Goal: Task Accomplishment & Management: Complete application form

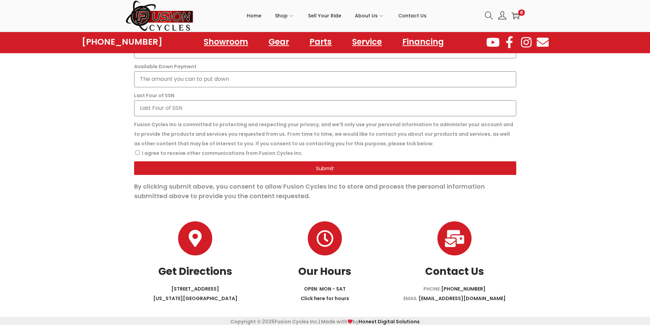
scroll to position [569, 0]
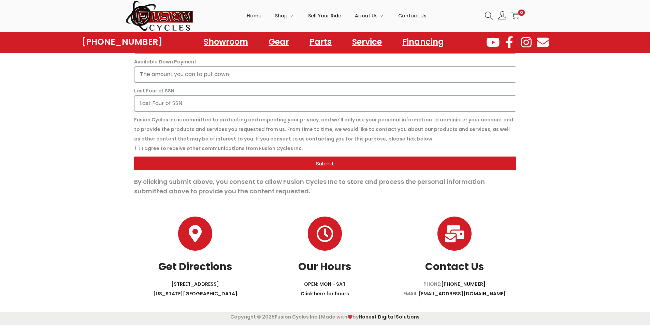
click at [435, 268] on link "Contact Us" at bounding box center [454, 266] width 59 height 15
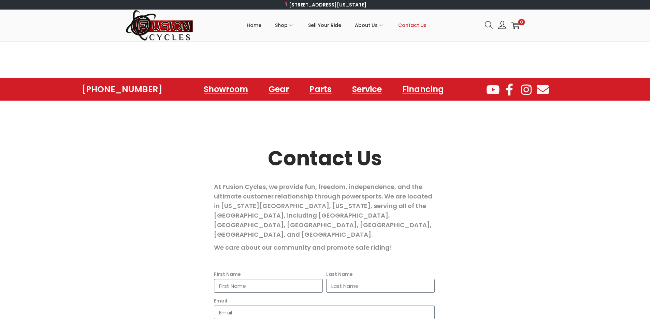
click at [236, 279] on input "First Name" at bounding box center [268, 286] width 109 height 14
type input "Opal"
click at [337, 279] on input "Last Name" at bounding box center [380, 286] width 109 height 14
type input "Beatty"
click at [258, 306] on input "Email" at bounding box center [324, 313] width 221 height 14
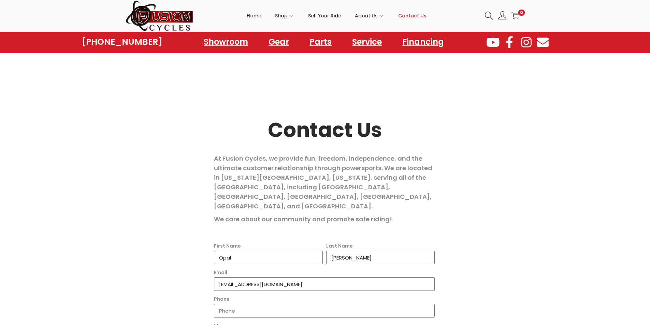
scroll to position [71, 0]
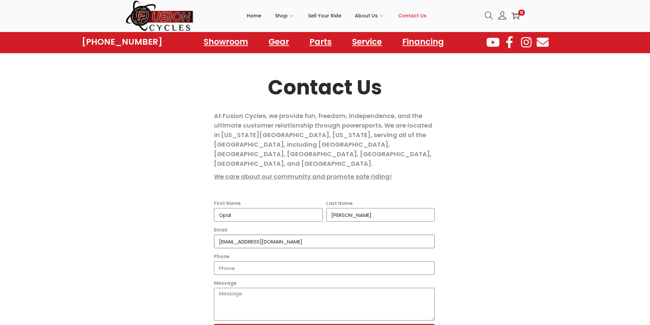
type input "Opal_Beatty85@yahoo.com"
click at [258, 261] on input "Phone" at bounding box center [324, 268] width 221 height 14
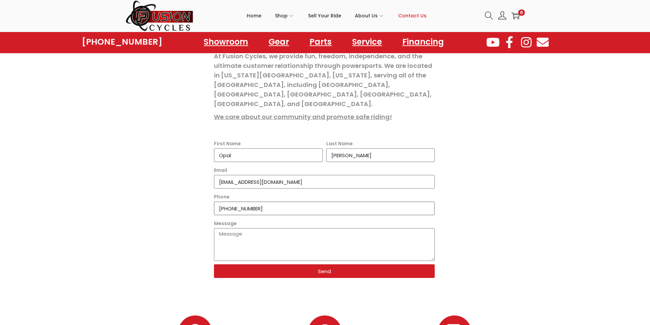
scroll to position [171, 0]
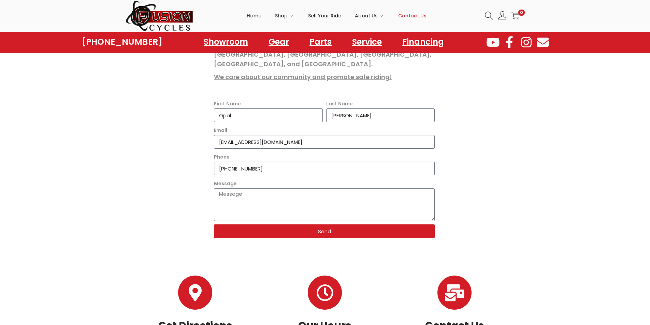
type input "+16788789218"
click at [258, 262] on div at bounding box center [325, 269] width 389 height 14
click at [258, 229] on span "Send" at bounding box center [324, 231] width 205 height 5
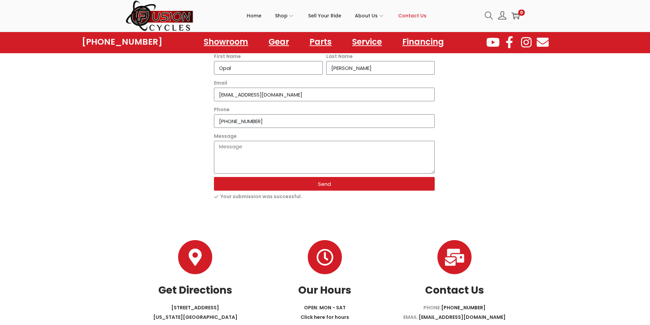
scroll to position [222, 0]
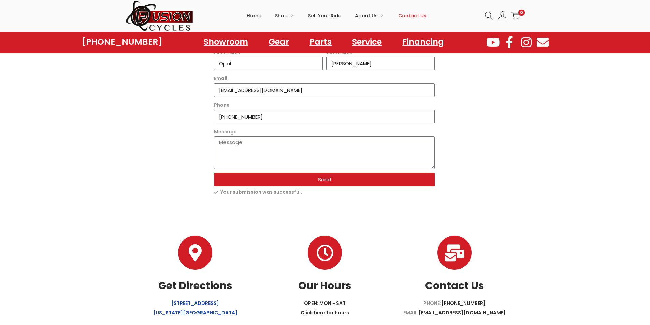
click at [225, 300] on link "6353 INDIAN RIVER ROAD VIRGINIA BEACH, VA 23464" at bounding box center [195, 308] width 84 height 16
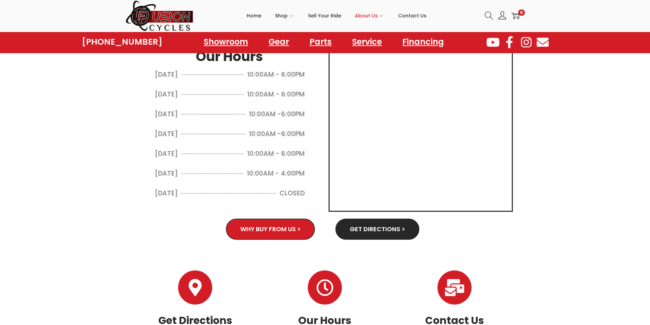
click at [458, 296] on icon "Contact Us" at bounding box center [454, 287] width 17 height 17
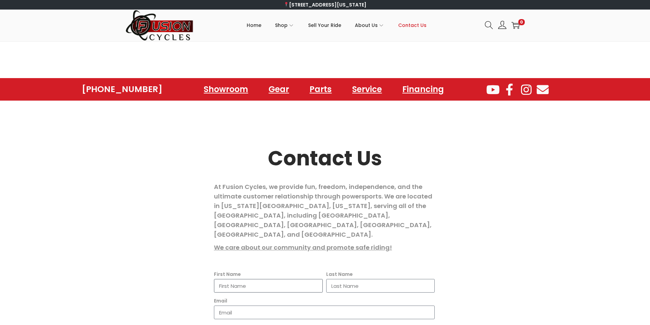
click at [225, 279] on input "First Name" at bounding box center [268, 286] width 109 height 14
type input "Opal"
click at [347, 279] on input "Last Name" at bounding box center [380, 286] width 109 height 14
type input "[PERSON_NAME]"
click at [236, 306] on input "Email" at bounding box center [324, 313] width 221 height 14
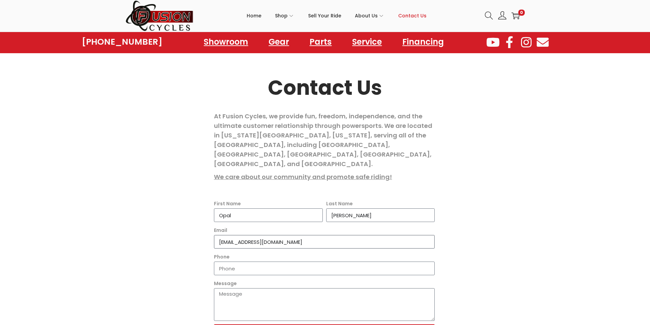
scroll to position [71, 0]
type input "[EMAIL_ADDRESS][DOMAIN_NAME]"
click at [258, 261] on input "Phone" at bounding box center [324, 268] width 221 height 14
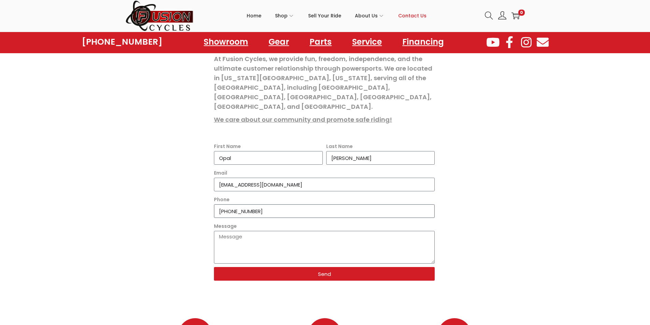
scroll to position [171, 0]
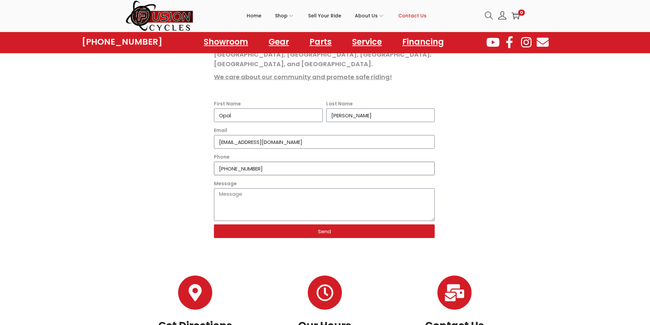
type input "[PHONE_NUMBER]"
click at [258, 265] on div at bounding box center [325, 268] width 382 height 7
